Goal: Task Accomplishment & Management: Manage account settings

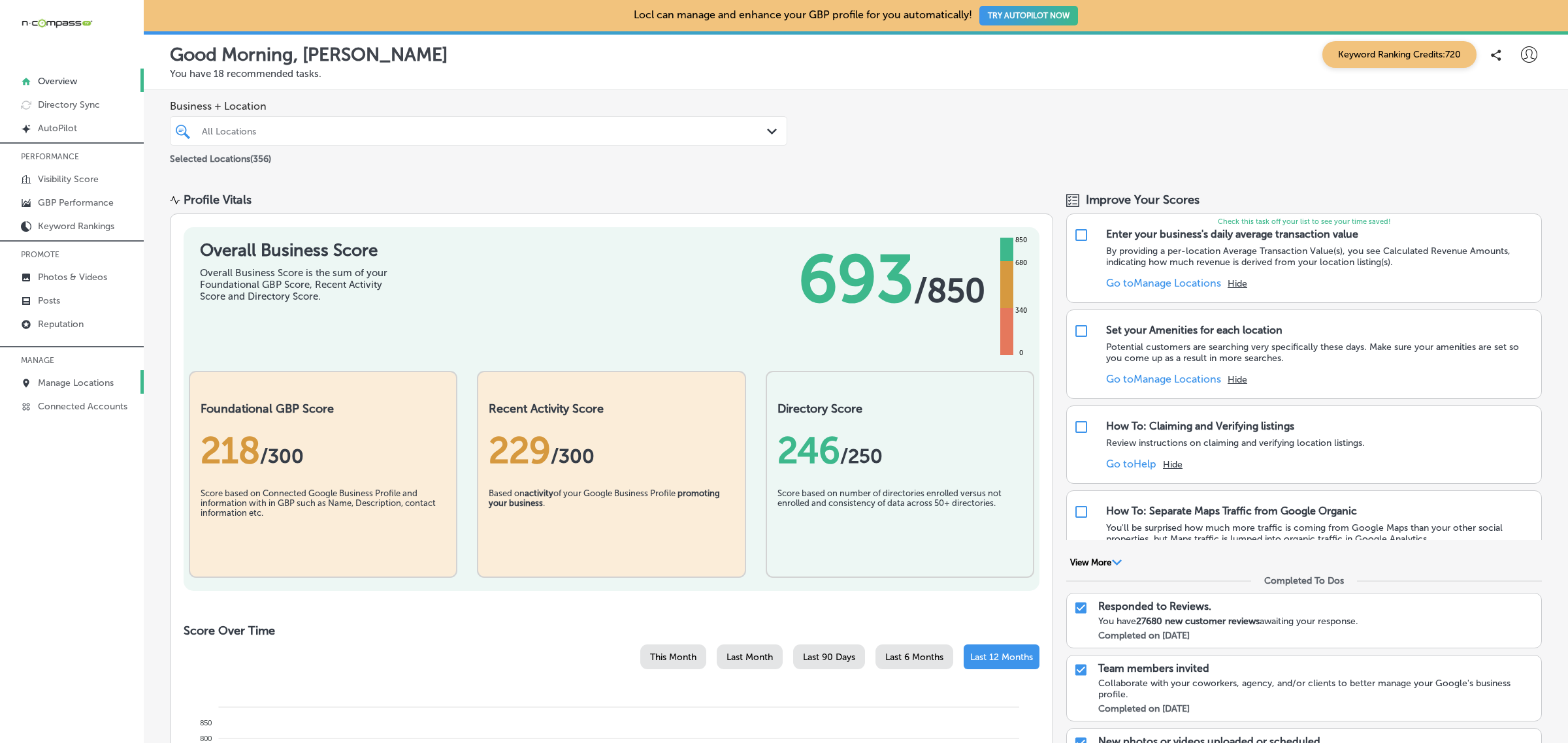
click at [75, 386] on p "Manage Locations" at bounding box center [75, 383] width 75 height 11
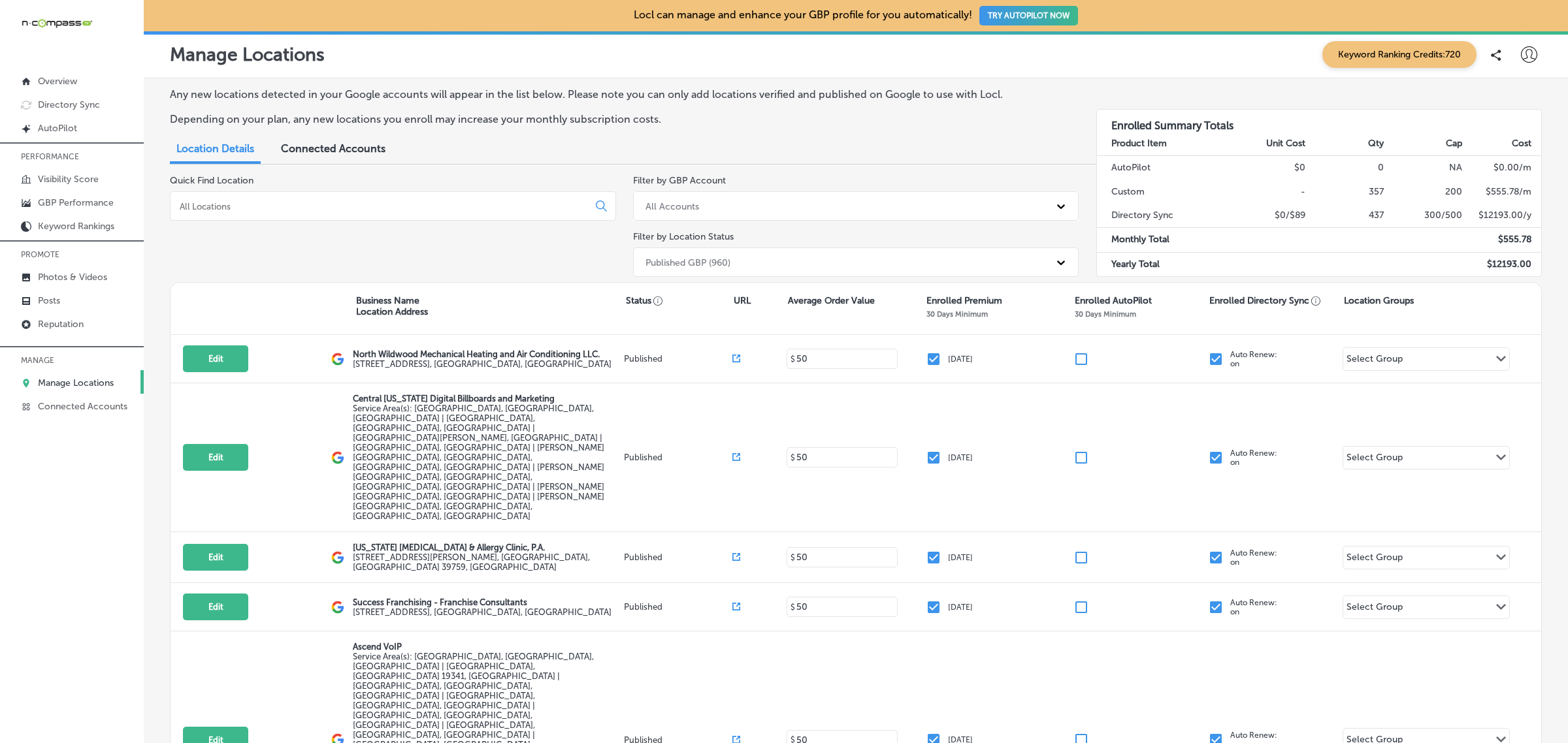
click at [269, 204] on input at bounding box center [381, 206] width 407 height 11
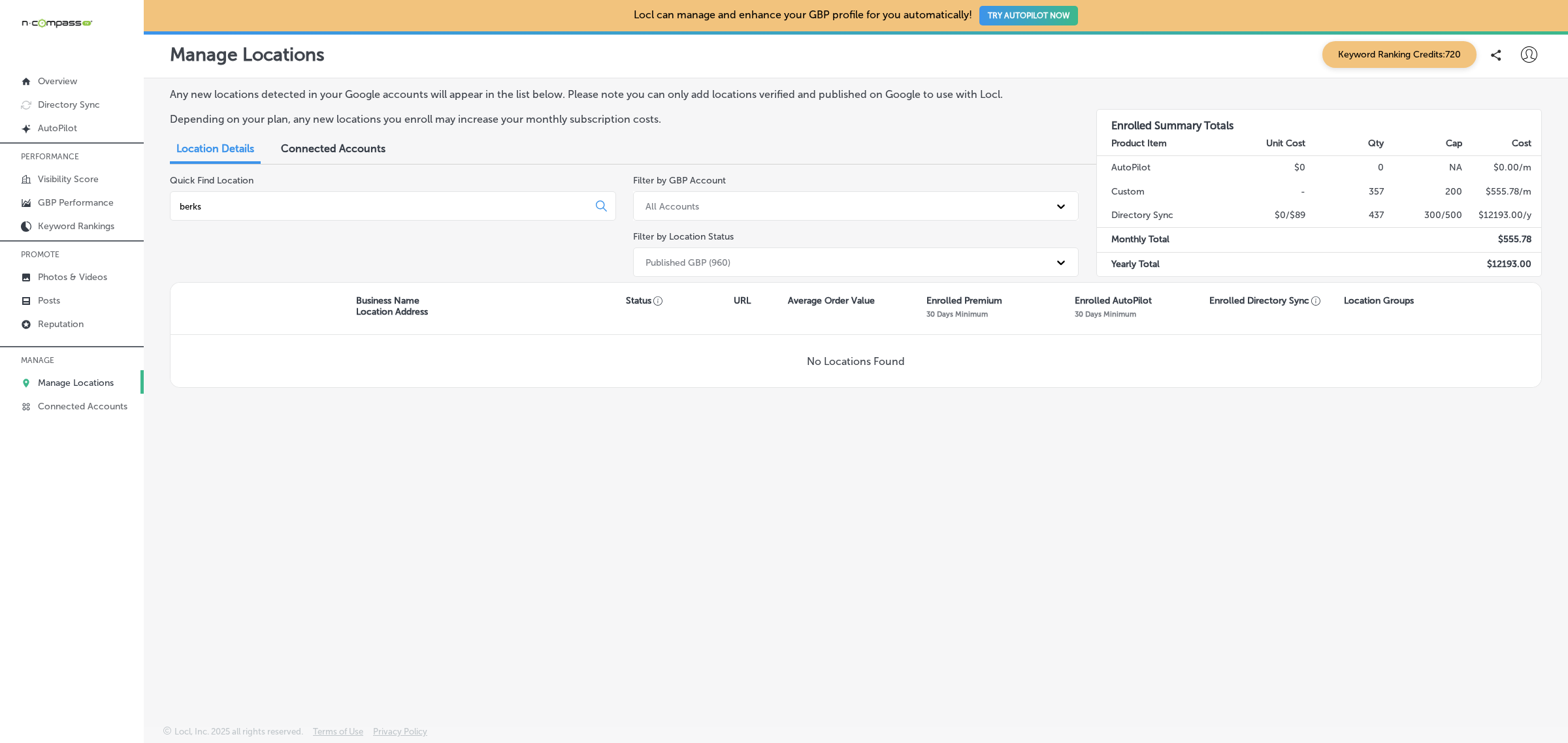
type input "berks"
